Goal: Find specific page/section: Find specific page/section

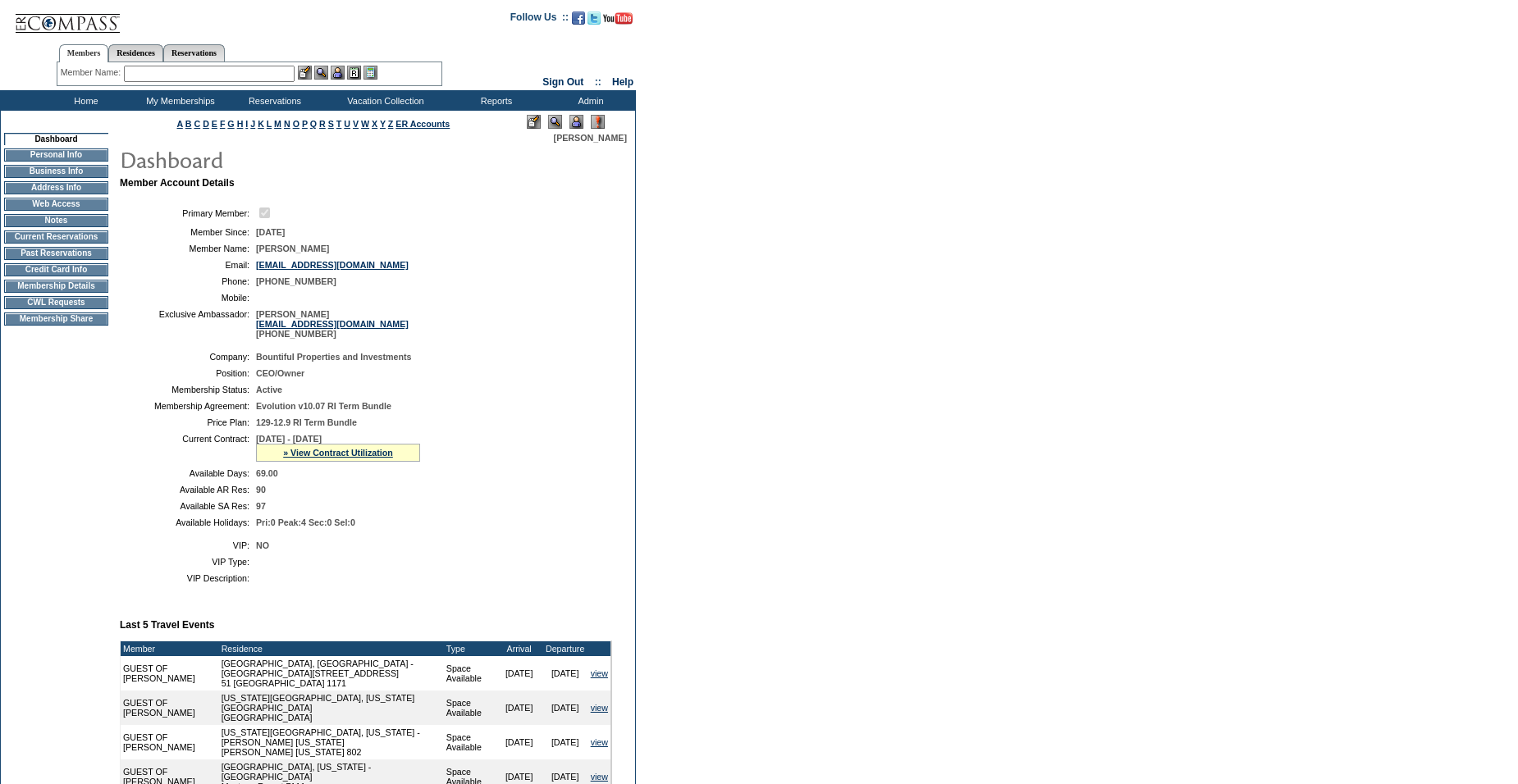
click at [190, 75] on input "text" at bounding box center [210, 74] width 171 height 17
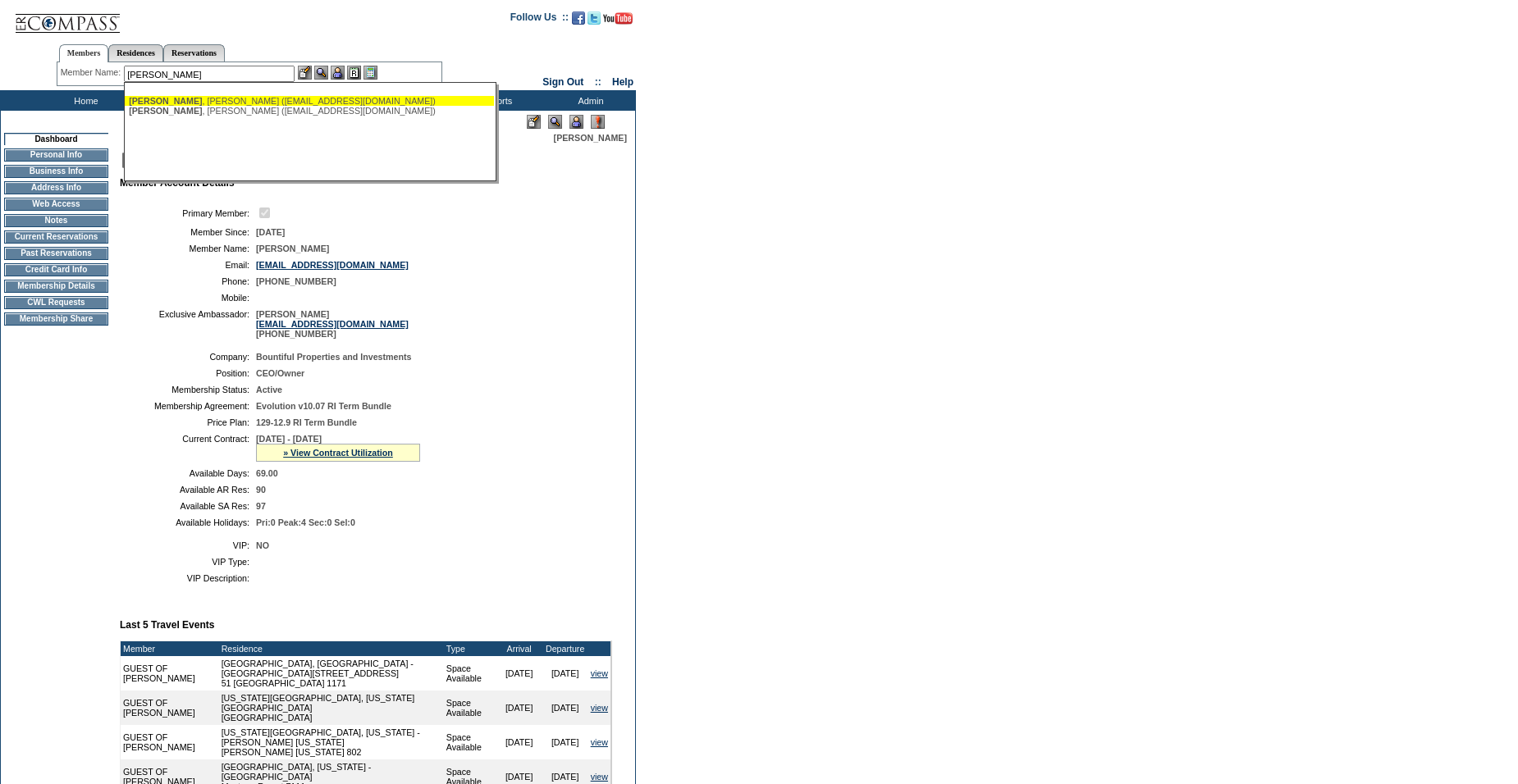
click at [202, 98] on div "Bustamante , Dave (davbust58@comcast.net)" at bounding box center [310, 101] width 361 height 10
type input "Bustamante, Dave (davbust58@comcast.net)"
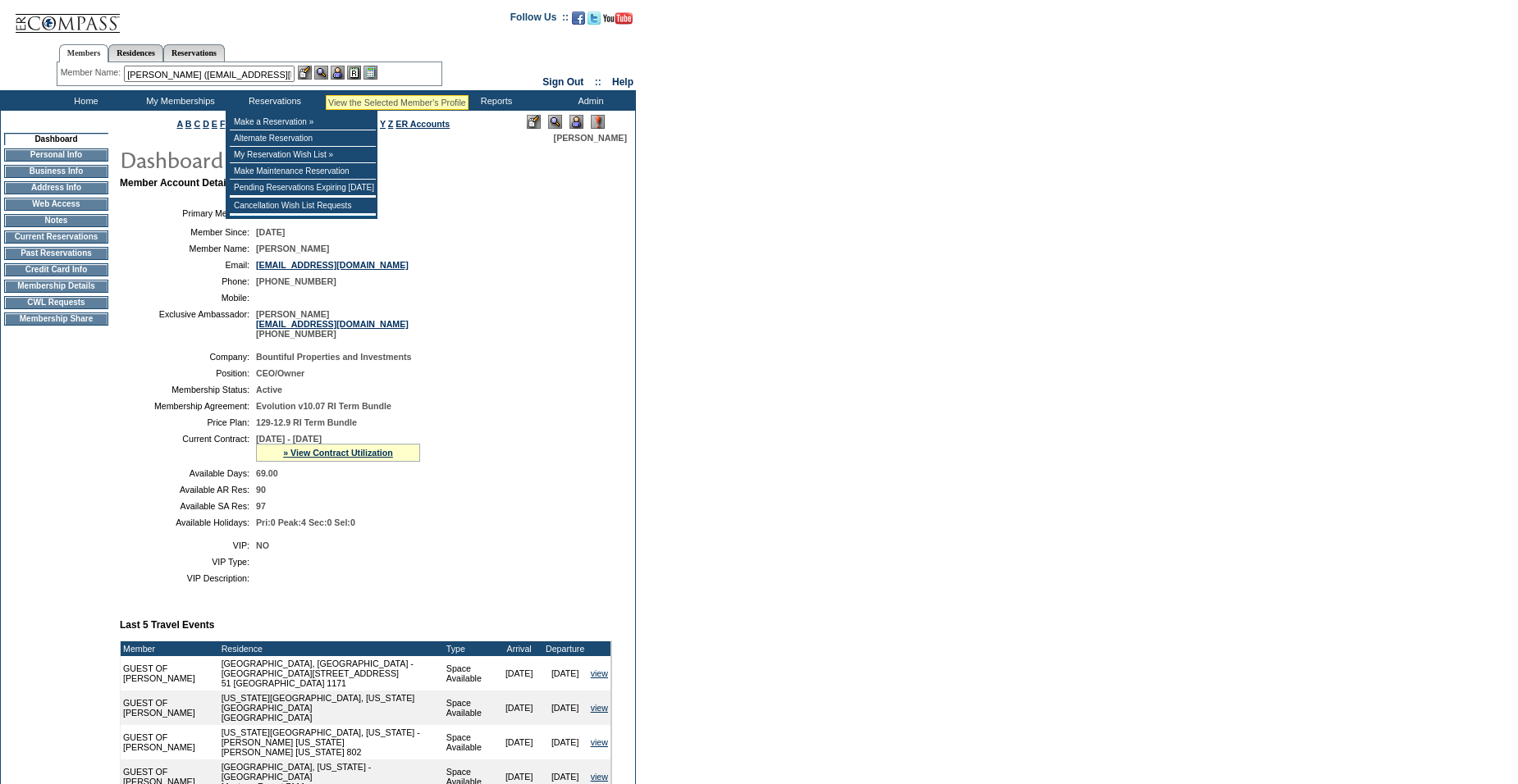
click at [325, 75] on img at bounding box center [320, 72] width 14 height 14
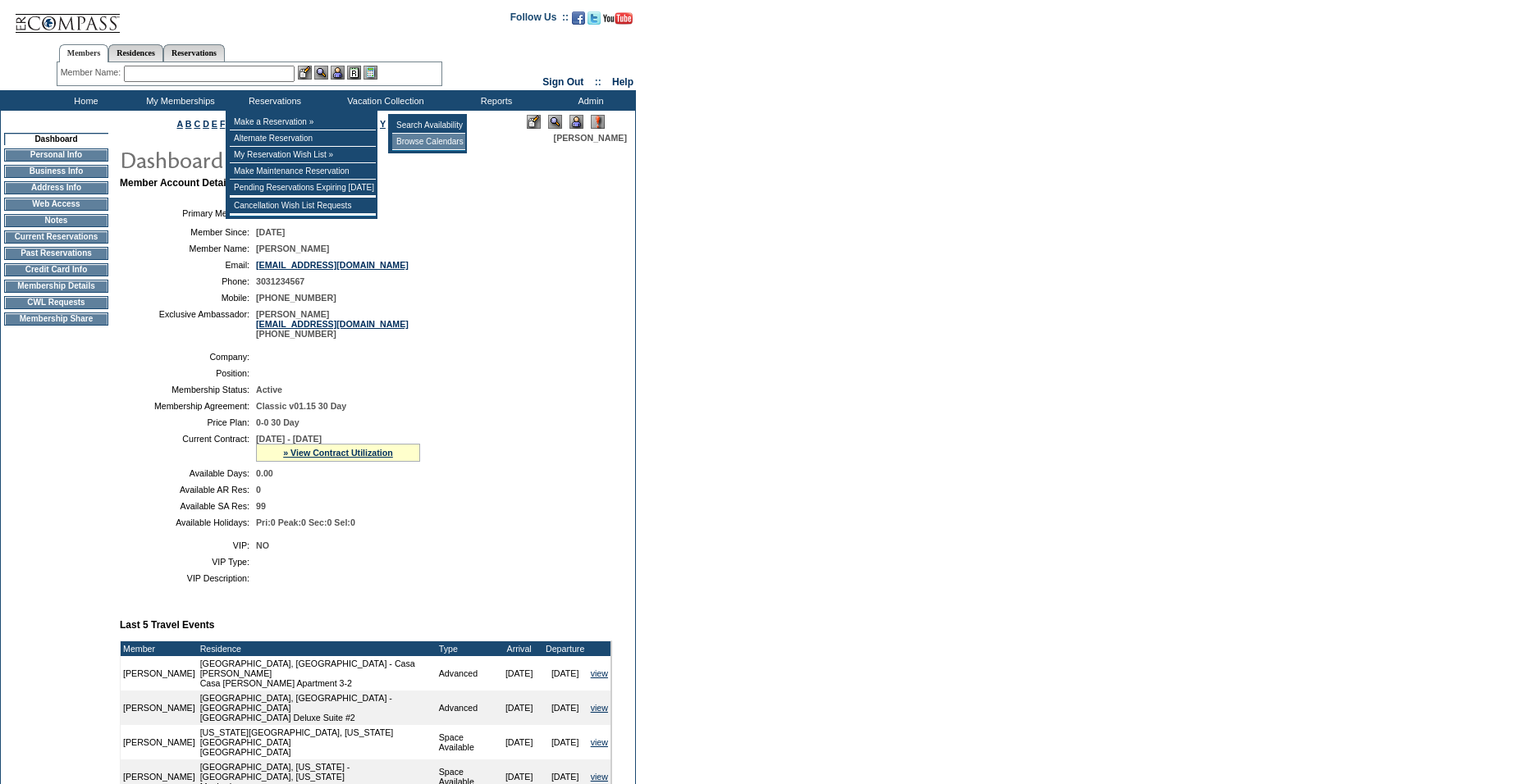
click at [431, 141] on td "Browse Calendars" at bounding box center [429, 142] width 73 height 17
